Goal: Information Seeking & Learning: Learn about a topic

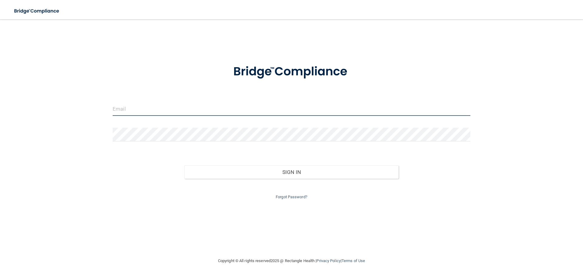
click at [157, 111] on input "email" at bounding box center [292, 109] width 358 height 14
click at [183, 106] on input "email" at bounding box center [292, 109] width 358 height 14
type input "[DOMAIN_NAME][EMAIL_ADDRESS][DOMAIN_NAME]"
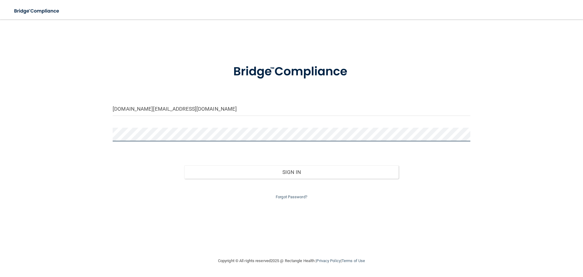
click at [184, 165] on button "Sign In" at bounding box center [291, 171] width 215 height 13
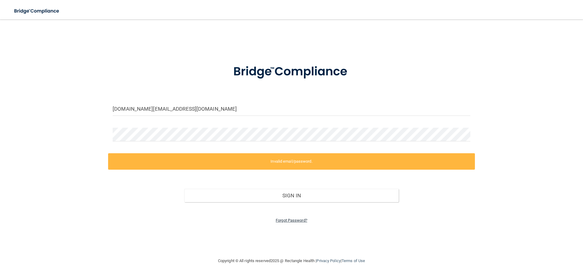
click at [284, 218] on link "Forgot Password?" at bounding box center [292, 220] width 32 height 5
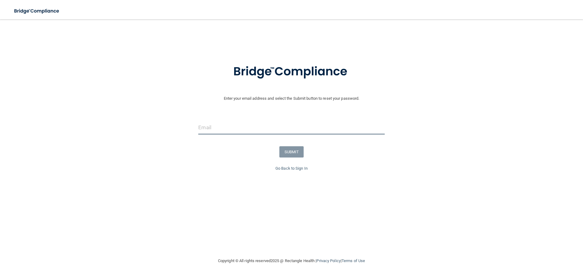
click at [244, 127] on input "email" at bounding box center [291, 128] width 186 height 14
type input "[DOMAIN_NAME][EMAIL_ADDRESS][DOMAIN_NAME]"
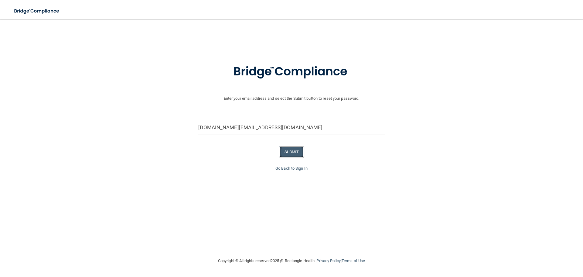
click at [290, 153] on button "SUBMIT" at bounding box center [291, 151] width 25 height 11
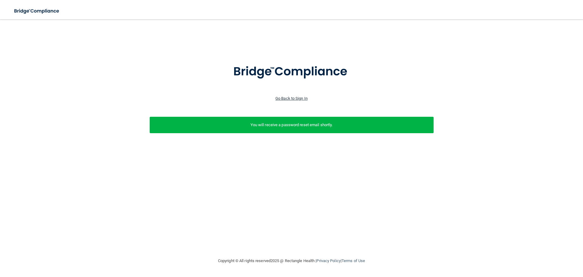
click at [284, 96] on link "Go Back to Sign In" at bounding box center [291, 98] width 32 height 5
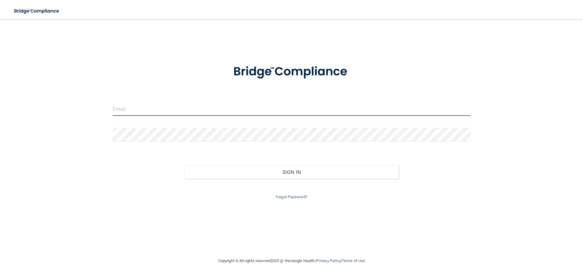
click at [213, 110] on input "email" at bounding box center [292, 109] width 358 height 14
type input "[DOMAIN_NAME][EMAIL_ADDRESS][DOMAIN_NAME]"
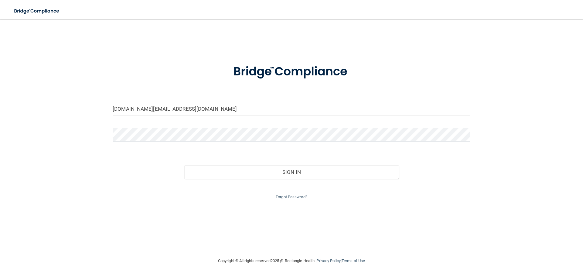
click at [184, 165] on button "Sign In" at bounding box center [291, 171] width 215 height 13
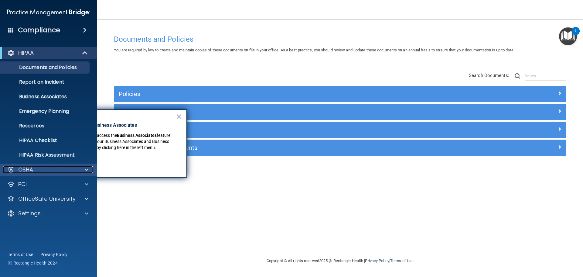
click at [64, 166] on div "OSHA" at bounding box center [40, 169] width 75 height 7
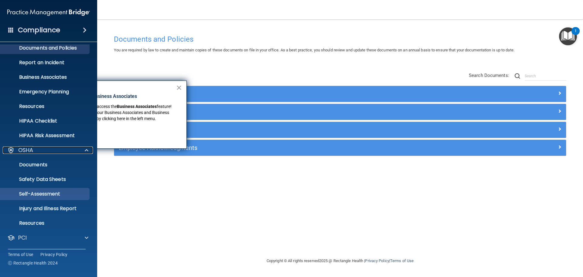
scroll to position [30, 0]
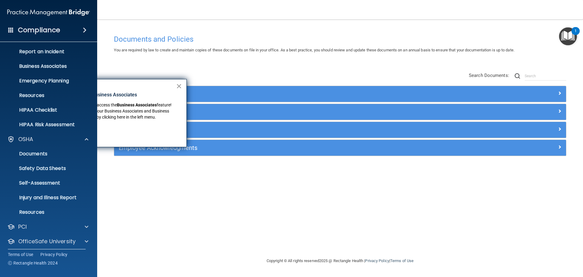
click at [179, 85] on button "×" at bounding box center [179, 86] width 6 height 10
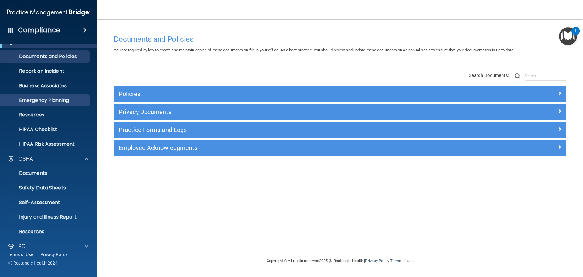
scroll to position [0, 0]
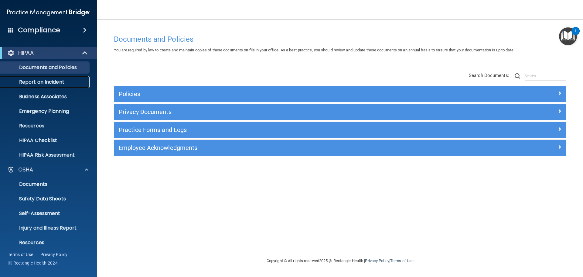
click at [54, 81] on p "Report an Incident" at bounding box center [45, 82] width 83 height 6
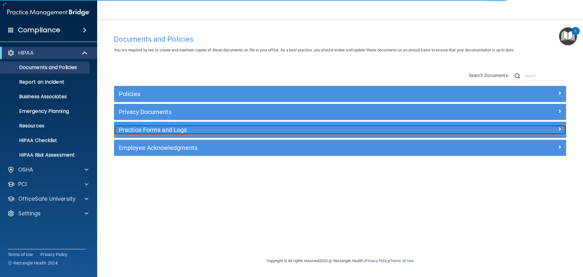
click at [146, 131] on h5 "Practice Forms and Logs" at bounding box center [284, 129] width 330 height 7
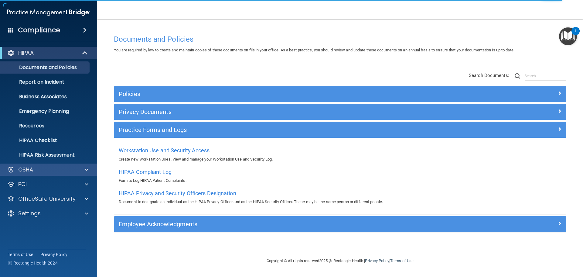
click at [53, 173] on div "OSHA" at bounding box center [48, 169] width 97 height 12
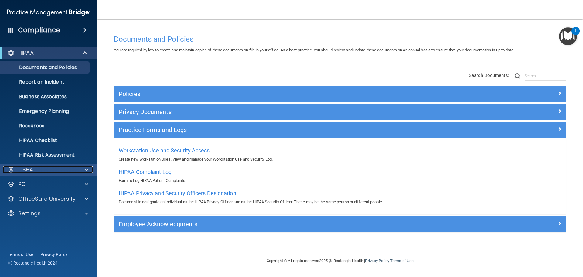
click at [53, 169] on div "OSHA" at bounding box center [40, 169] width 75 height 7
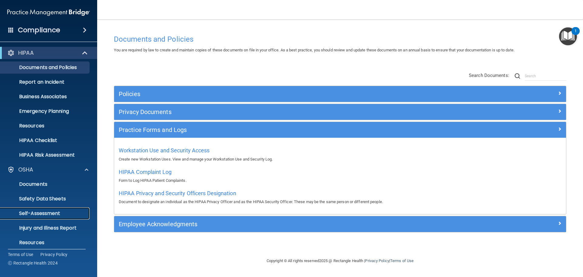
click at [51, 212] on p "Self-Assessment" at bounding box center [45, 213] width 83 height 6
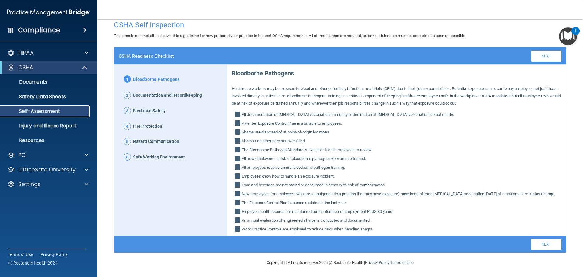
scroll to position [16, 0]
click at [36, 85] on p "Documents" at bounding box center [45, 82] width 83 height 6
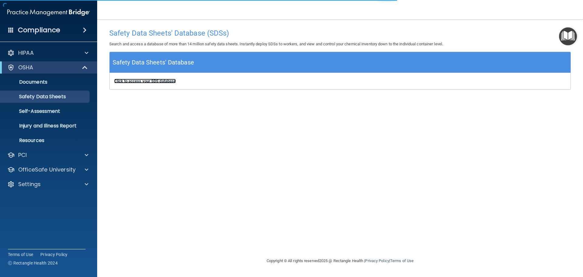
click at [143, 82] on b "Click to access your SDS database" at bounding box center [145, 81] width 62 height 5
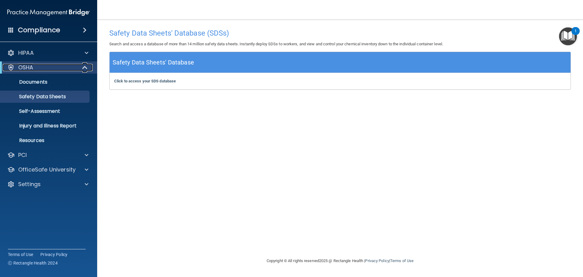
click at [39, 67] on div "OSHA" at bounding box center [40, 67] width 75 height 7
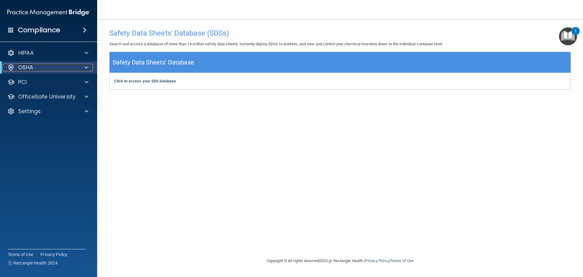
click at [39, 67] on div "OSHA" at bounding box center [40, 67] width 75 height 7
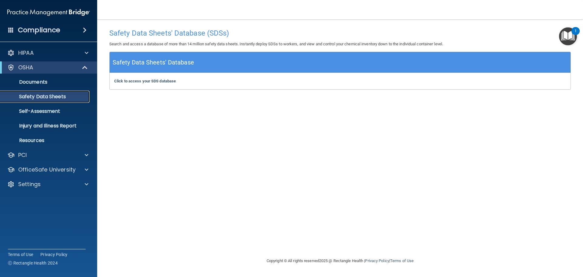
click at [39, 94] on p "Safety Data Sheets" at bounding box center [45, 97] width 83 height 6
click at [144, 79] on b "Click to access your SDS database" at bounding box center [145, 81] width 62 height 5
click at [30, 123] on p "Injury and Illness Report" at bounding box center [45, 126] width 83 height 6
